Goal: Check status

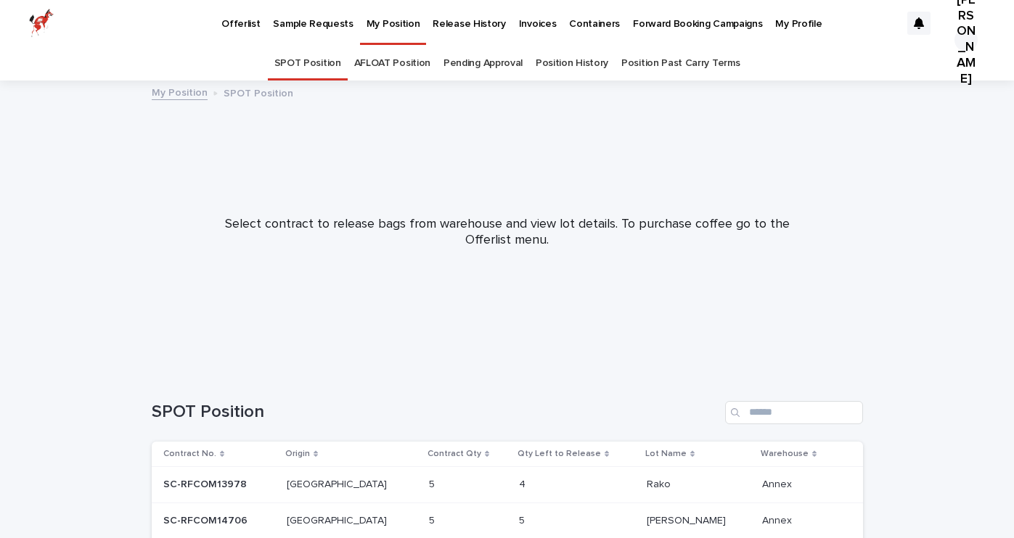
scroll to position [125, 0]
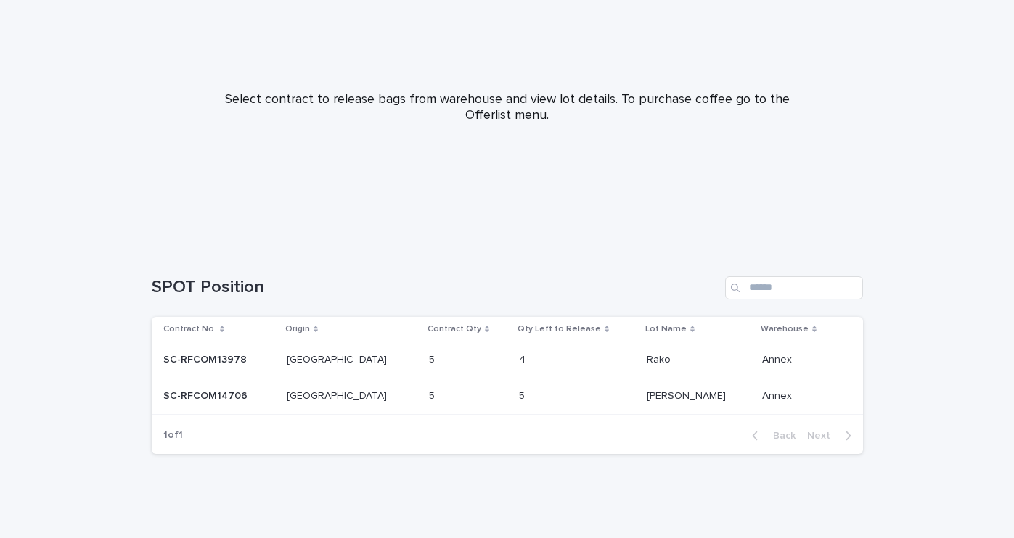
click at [519, 358] on p at bounding box center [549, 360] width 60 height 12
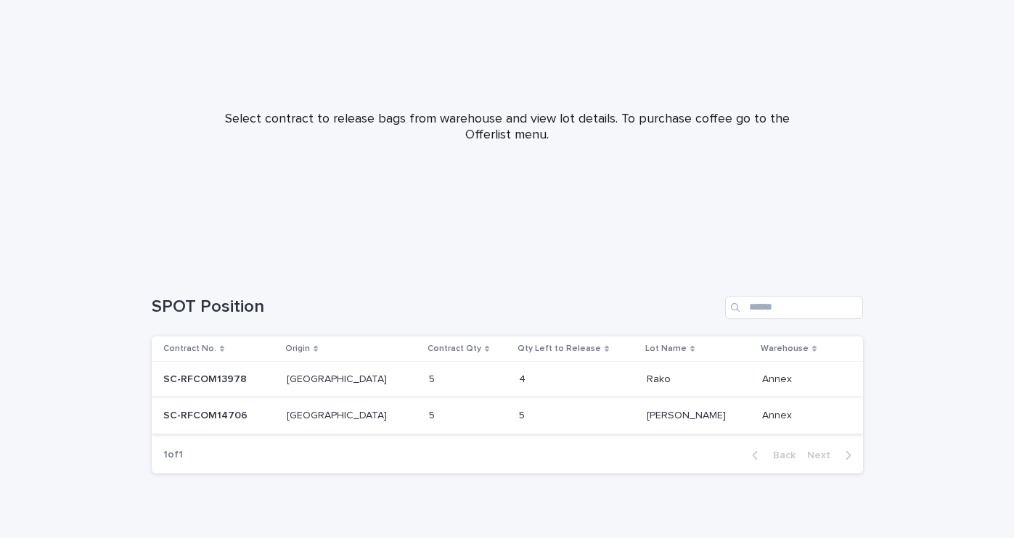
scroll to position [110, 0]
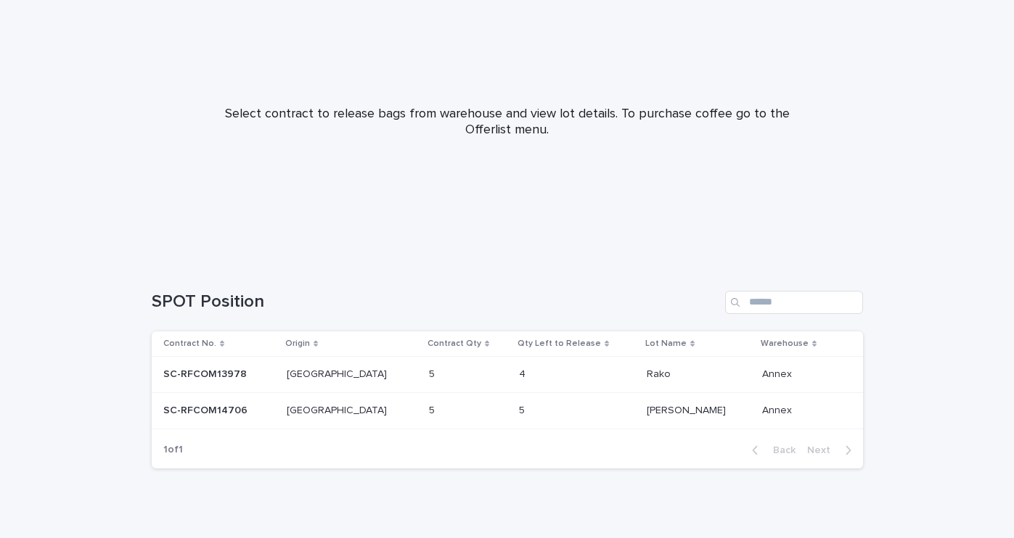
click at [359, 420] on div "[GEOGRAPHIC_DATA] [GEOGRAPHIC_DATA]" at bounding box center [352, 411] width 131 height 24
